Goal: Find specific page/section: Find specific page/section

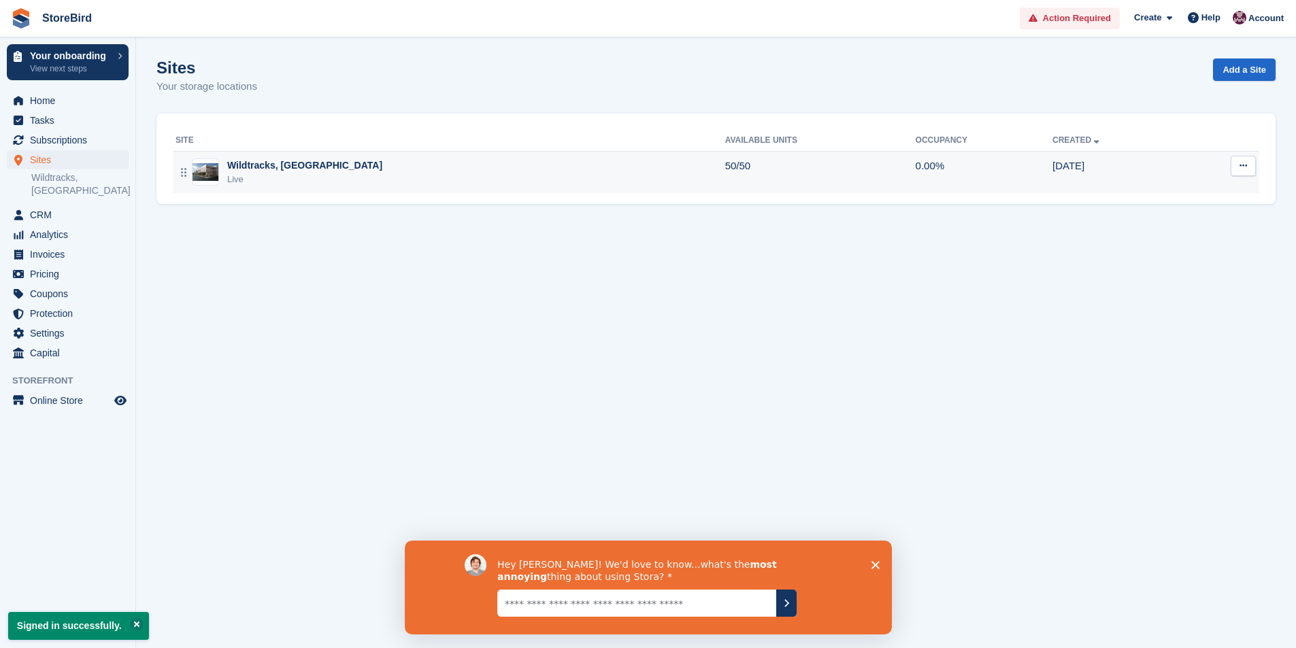
click at [367, 176] on div "Wildtracks, Red Lodge Live" at bounding box center [451, 173] width 550 height 28
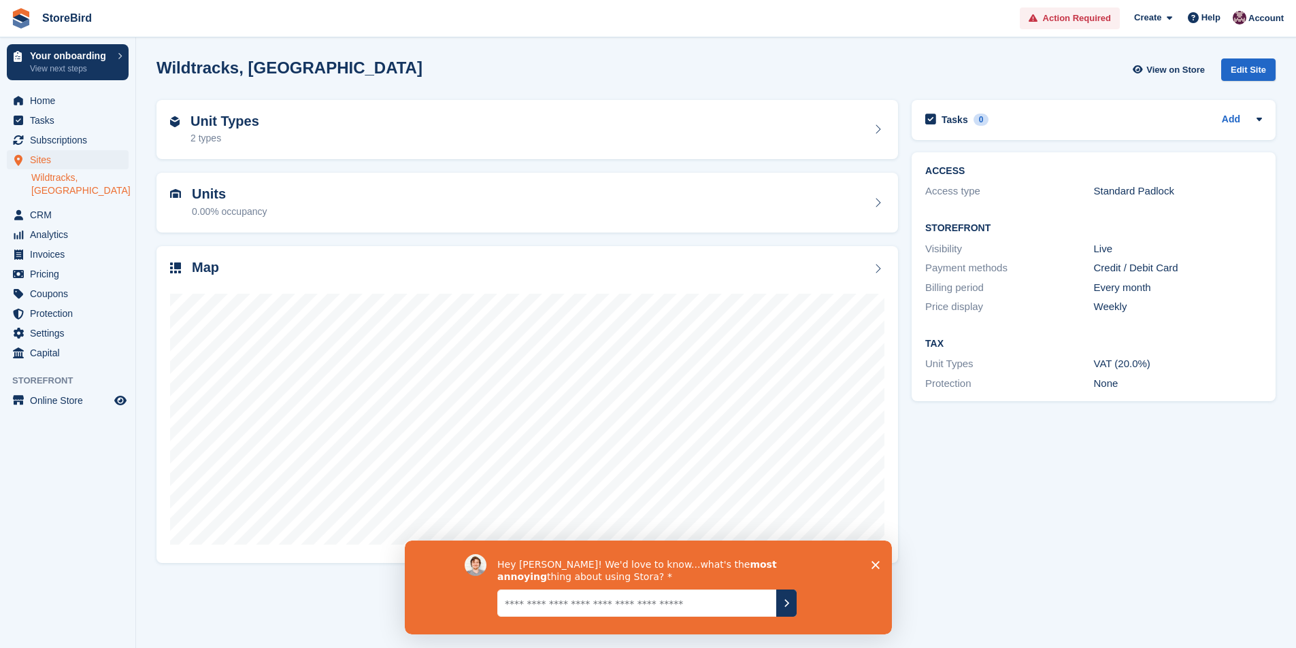
click at [877, 559] on div "Hey Hugh! We'd love to know...what's the most annoying thing about using Stora?" at bounding box center [647, 587] width 487 height 94
click at [876, 565] on polygon "Close survey" at bounding box center [875, 565] width 8 height 8
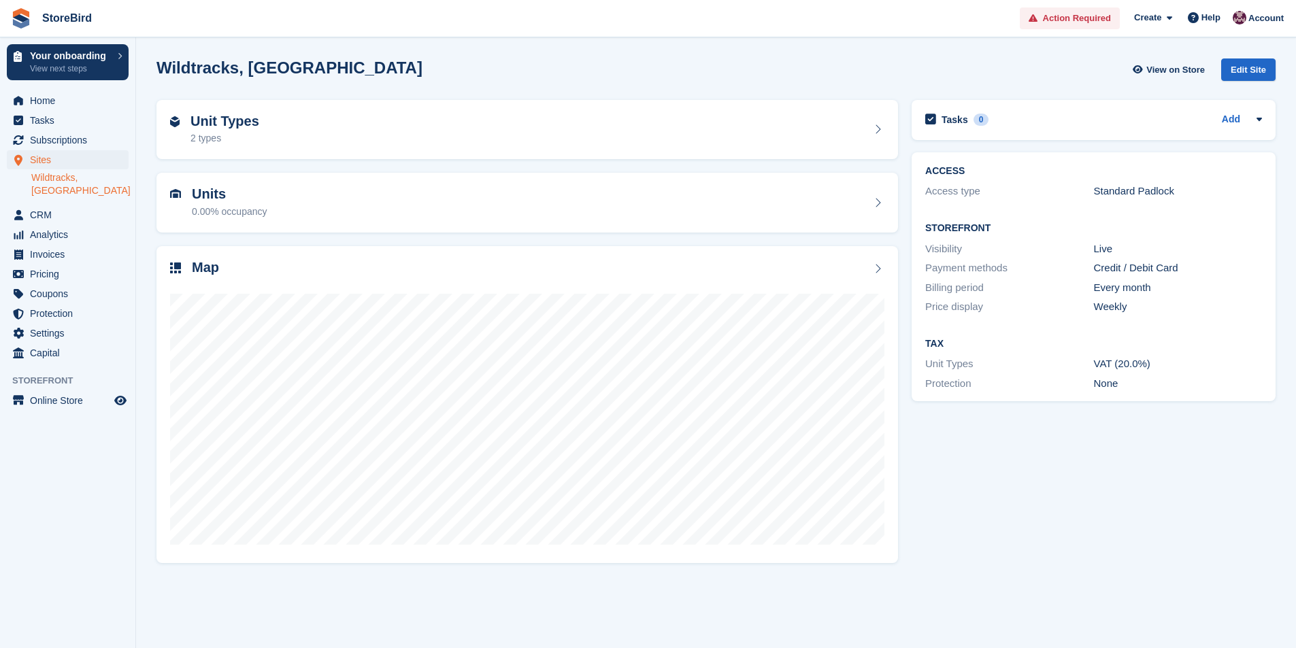
click at [73, 184] on link "Wildtracks, [GEOGRAPHIC_DATA]" at bounding box center [79, 184] width 97 height 26
click at [69, 391] on span "Online Store" at bounding box center [71, 400] width 82 height 19
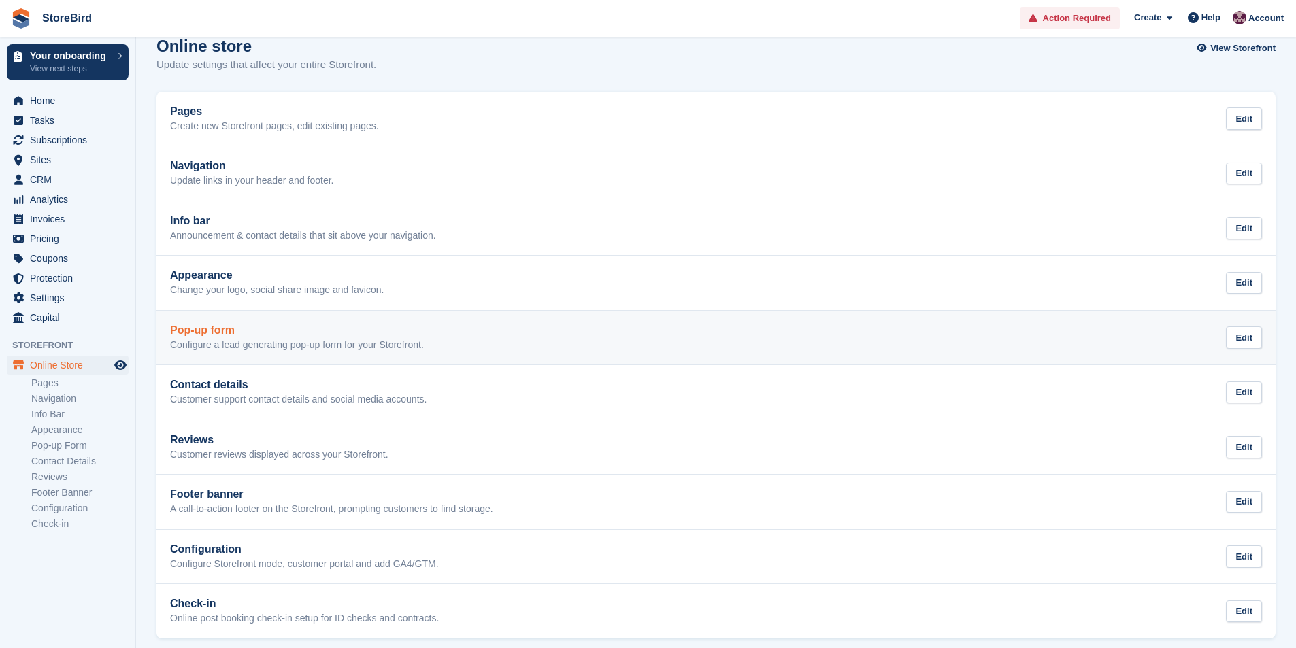
scroll to position [33, 0]
